Goal: Task Accomplishment & Management: Use online tool/utility

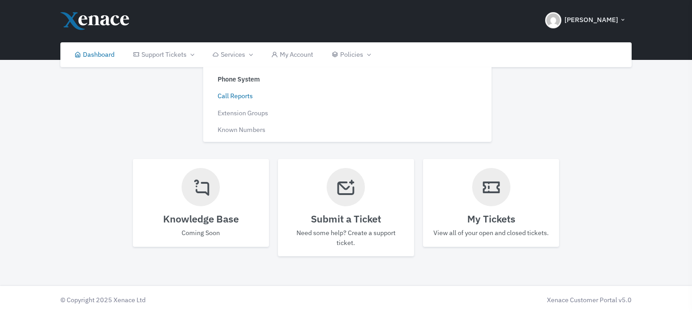
click at [242, 97] on link "Call Reports" at bounding box center [275, 95] width 136 height 17
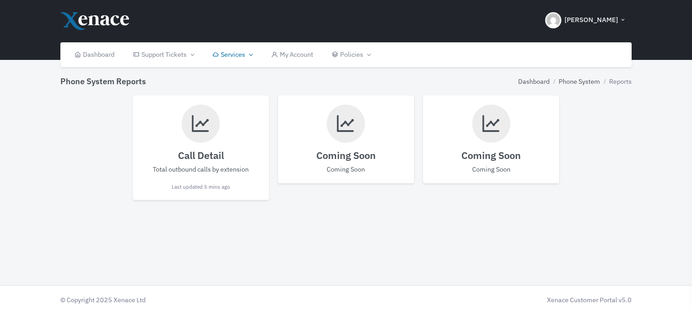
click at [199, 150] on h4 "Call Detail" at bounding box center [201, 156] width 118 height 12
select select
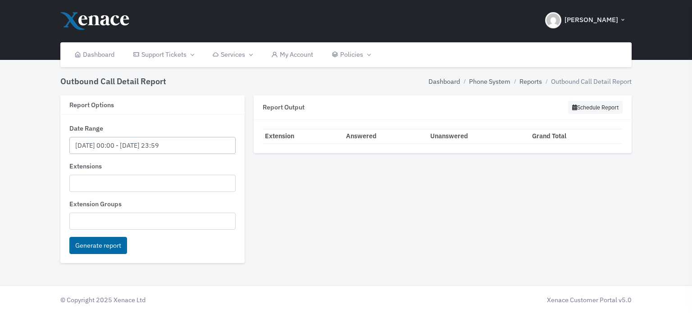
click at [88, 141] on input "[DATE] 00:00 - [DATE] 23:59" at bounding box center [152, 146] width 167 height 18
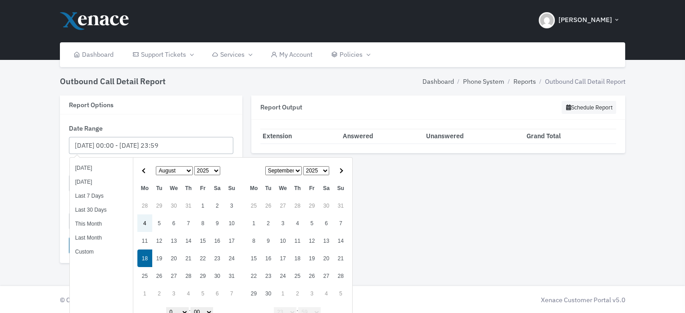
click at [171, 144] on input "[DATE] 00:00 - [DATE] 23:59" at bounding box center [151, 146] width 164 height 18
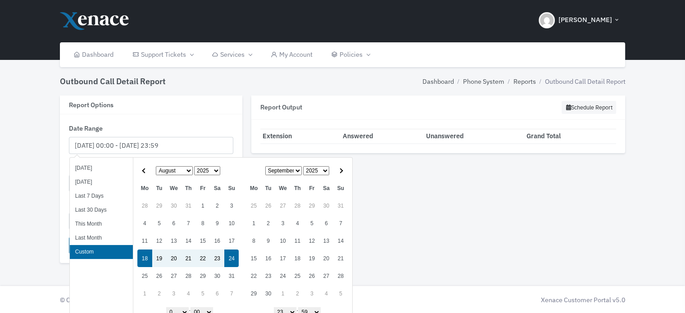
click at [83, 251] on li "Custom" at bounding box center [101, 252] width 63 height 14
click at [96, 251] on li "Custom" at bounding box center [101, 252] width 63 height 14
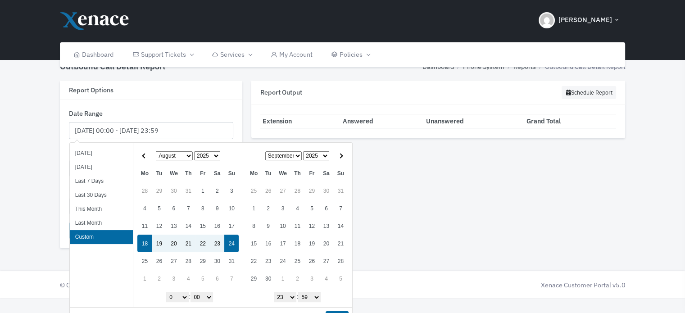
scroll to position [28, 0]
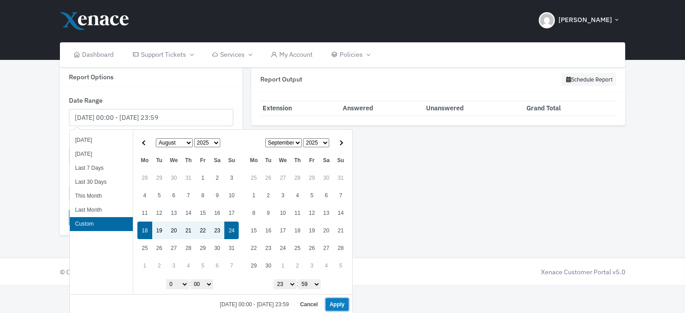
click at [339, 304] on button "Apply" at bounding box center [337, 304] width 23 height 13
type input "[DATE] 00:00 - [DATE] 23:59"
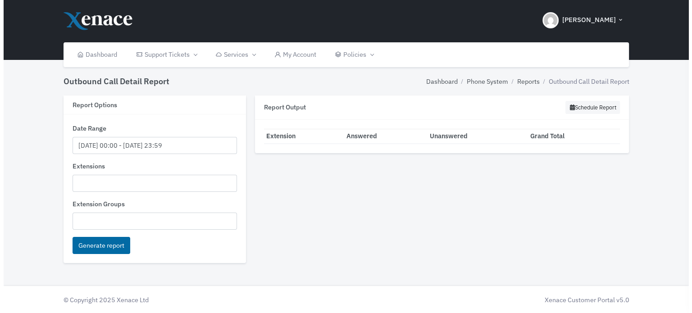
scroll to position [0, 0]
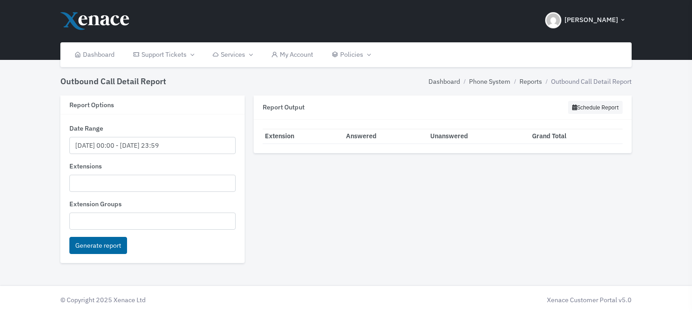
click at [90, 179] on ul at bounding box center [153, 182] width 166 height 14
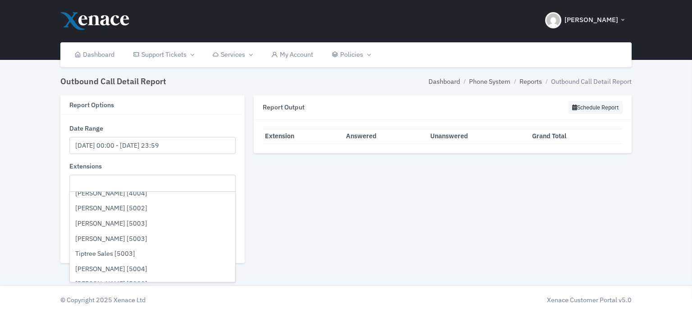
scroll to position [1082, 0]
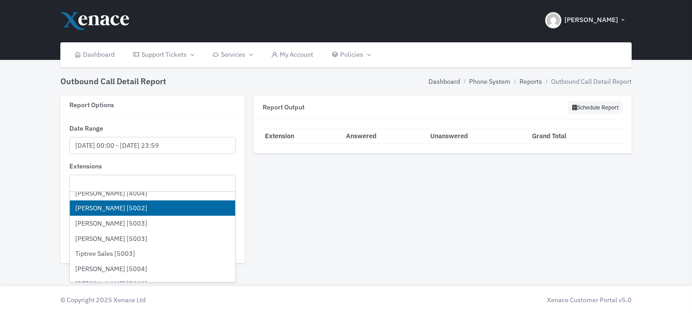
click at [101, 207] on li "[PERSON_NAME] [5002]" at bounding box center [153, 208] width 166 height 15
select select "5002"
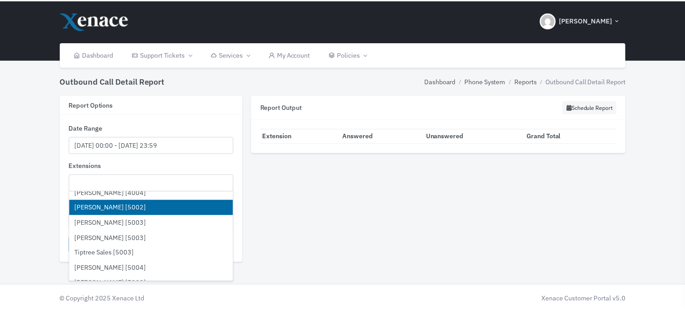
scroll to position [629, 0]
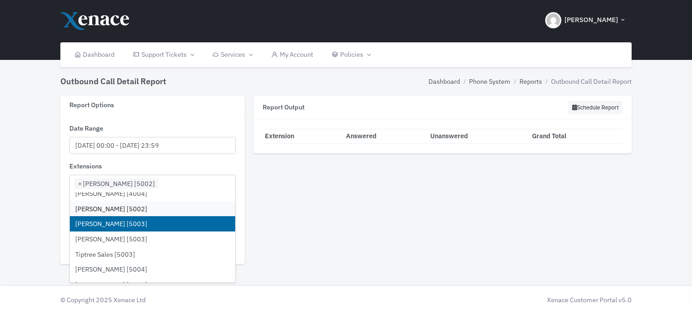
click at [108, 219] on li "[PERSON_NAME] [5003]" at bounding box center [153, 223] width 166 height 15
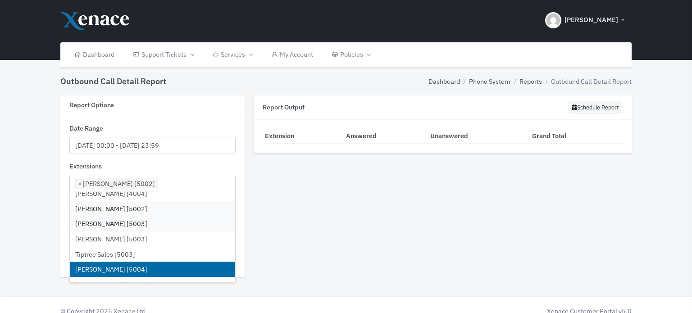
click at [107, 266] on li "[PERSON_NAME] [5004]" at bounding box center [153, 269] width 166 height 15
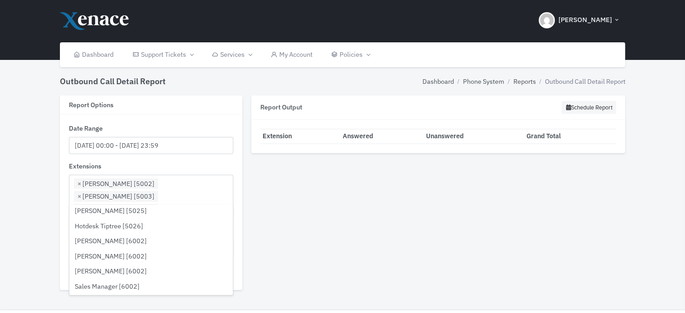
scroll to position [1532, 0]
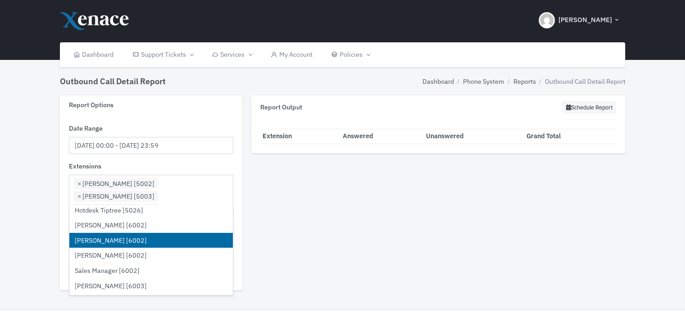
click at [125, 240] on li "[PERSON_NAME] [6002]" at bounding box center [151, 240] width 164 height 15
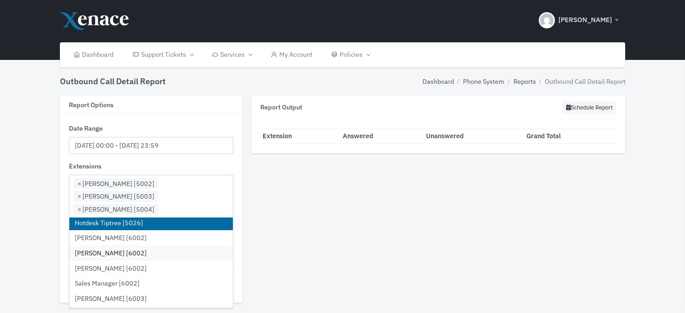
click at [79, 218] on span "×" at bounding box center [80, 223] width 4 height 10
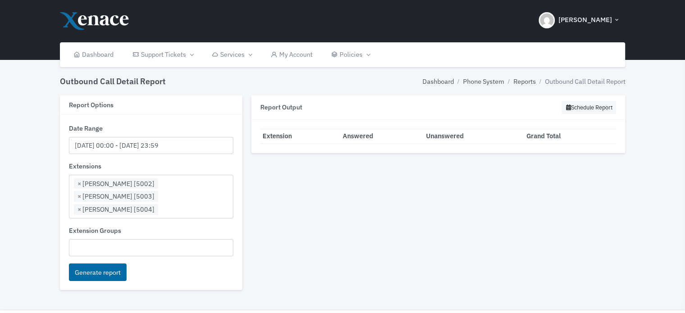
click at [165, 197] on ul "× [PERSON_NAME] [5002] × [PERSON_NAME] [5003] × [PERSON_NAME] [5004]" at bounding box center [151, 195] width 164 height 41
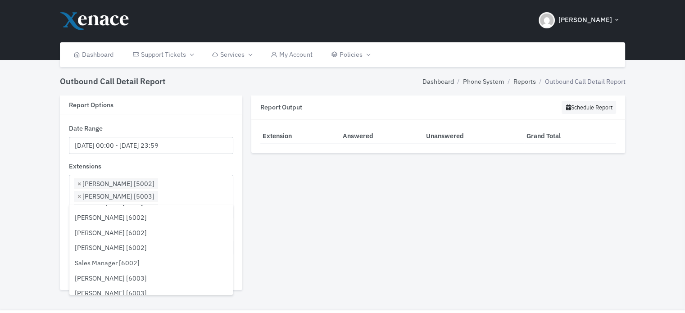
scroll to position [1556, 0]
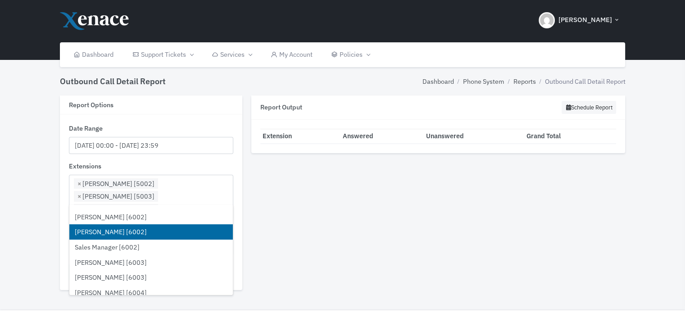
click at [114, 232] on li "[PERSON_NAME] [6002]" at bounding box center [151, 231] width 164 height 15
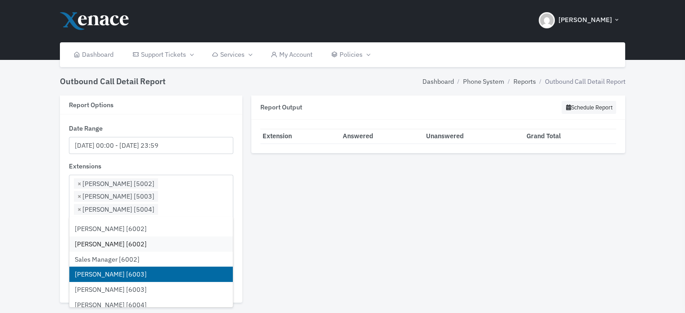
click at [115, 272] on li "[PERSON_NAME] [6003]" at bounding box center [151, 274] width 164 height 15
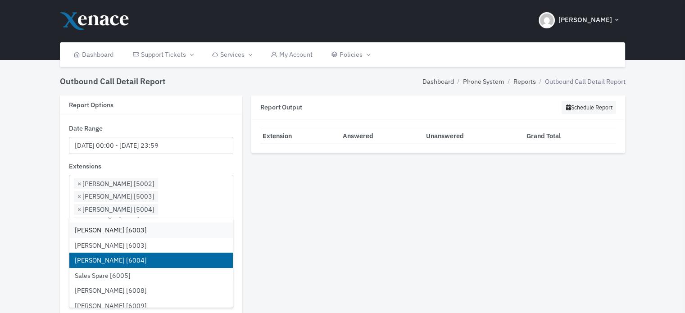
click at [118, 262] on li "[PERSON_NAME] [6004]" at bounding box center [151, 260] width 164 height 15
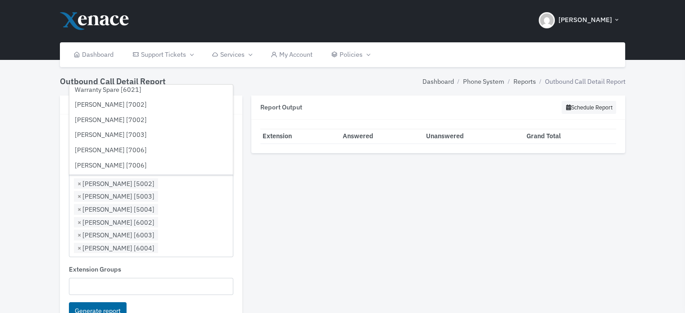
scroll to position [1871, 0]
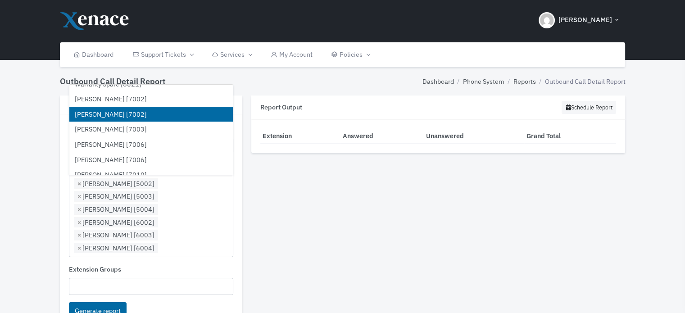
click at [115, 110] on li "[PERSON_NAME] [7002]" at bounding box center [151, 114] width 164 height 15
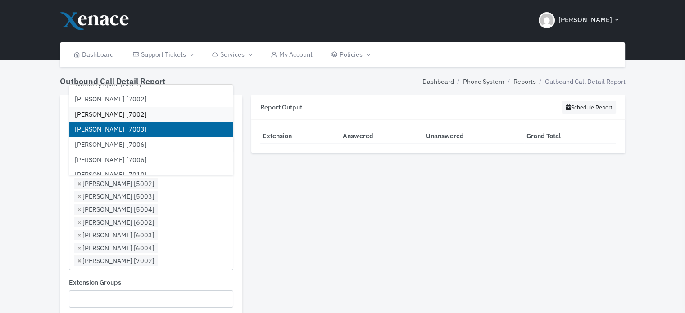
click at [116, 128] on li "[PERSON_NAME] [7003]" at bounding box center [151, 129] width 164 height 15
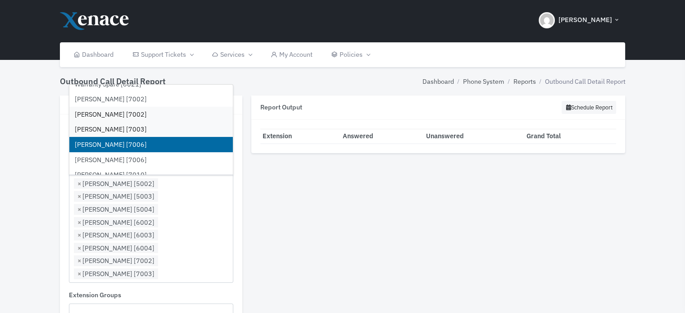
click at [116, 140] on li "[PERSON_NAME] [7006]" at bounding box center [151, 144] width 164 height 15
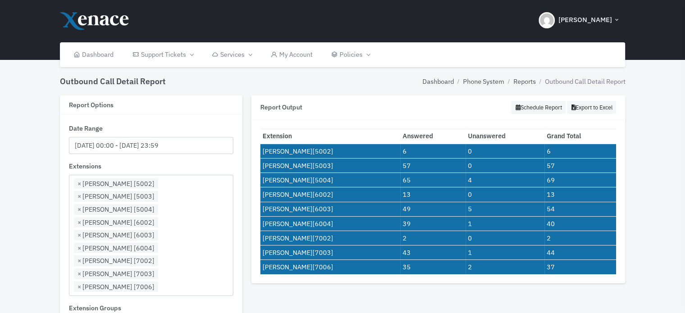
drag, startPoint x: 625, startPoint y: 267, endPoint x: 249, endPoint y: 140, distance: 396.7
click at [249, 140] on div "Report Output Schedule Report Export to Excel Loading... Extension Answered Una…" at bounding box center [439, 236] width 384 height 281
copy div
